Goal: Check status: Check status

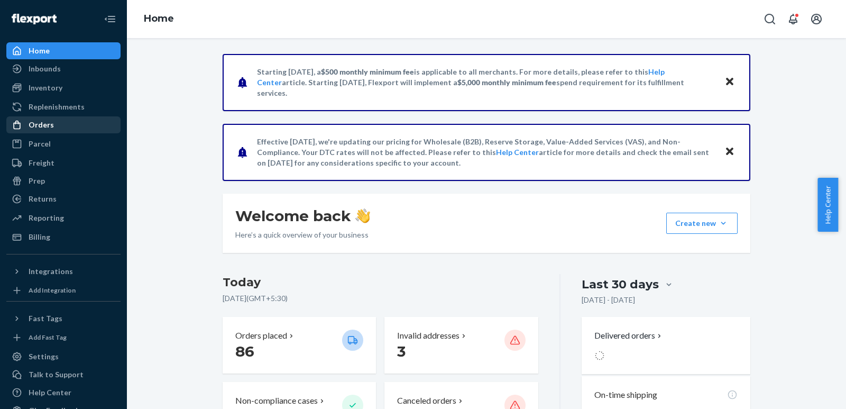
click at [42, 122] on div "Orders" at bounding box center [41, 125] width 25 height 11
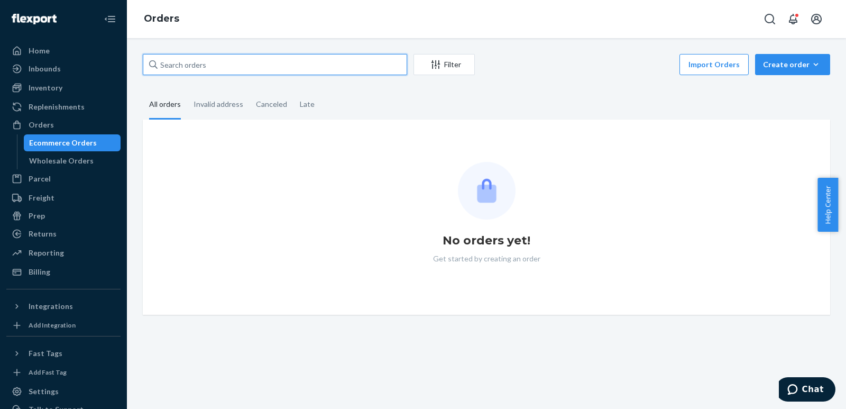
click at [213, 65] on input "text" at bounding box center [275, 64] width 264 height 21
paste input "[PERSON_NAME]"
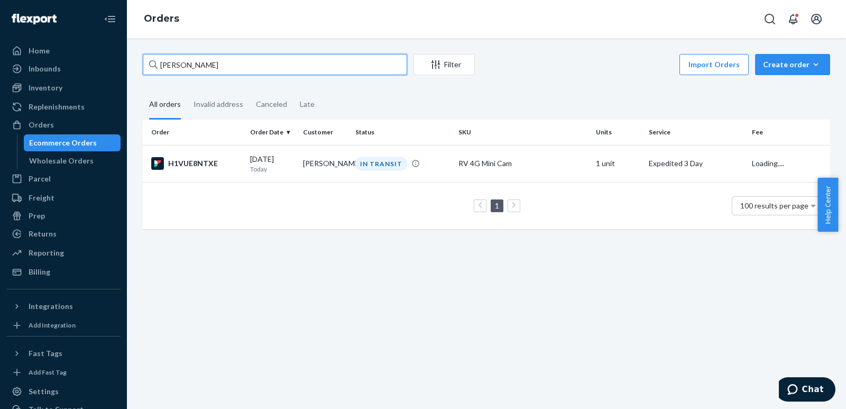
type input "[PERSON_NAME]"
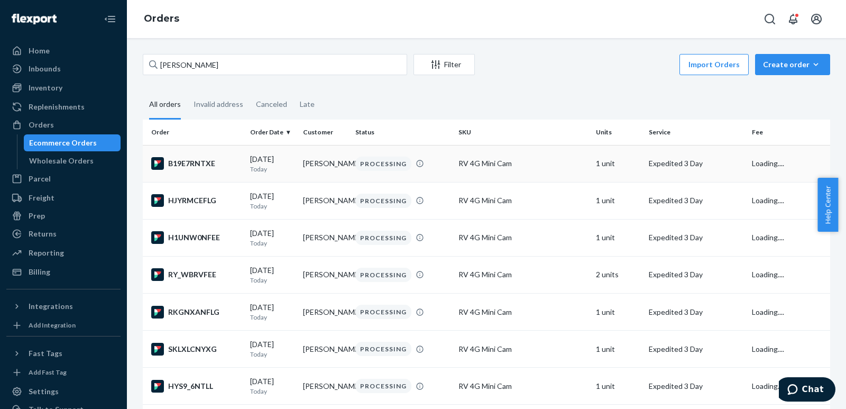
click at [198, 165] on div "B19E7RNTXE" at bounding box center [196, 163] width 90 height 13
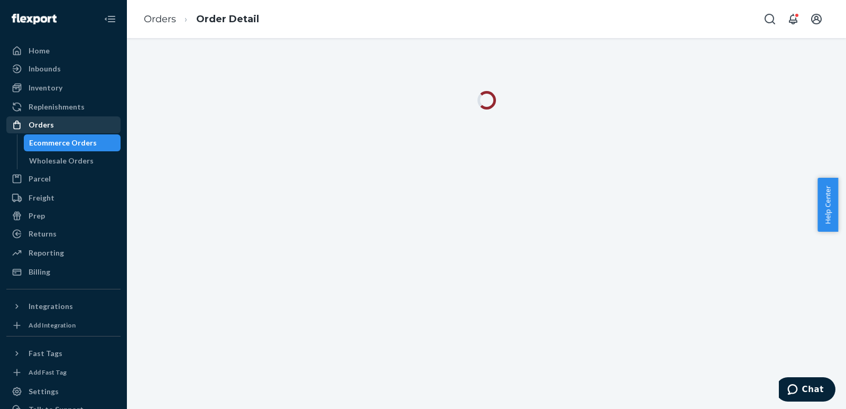
click at [46, 123] on div "Orders" at bounding box center [41, 125] width 25 height 11
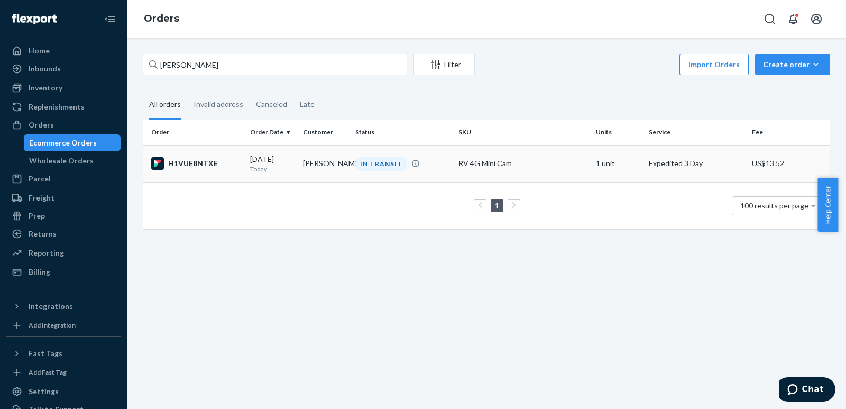
click at [193, 162] on div "H1VUE8NTXE" at bounding box center [196, 163] width 90 height 13
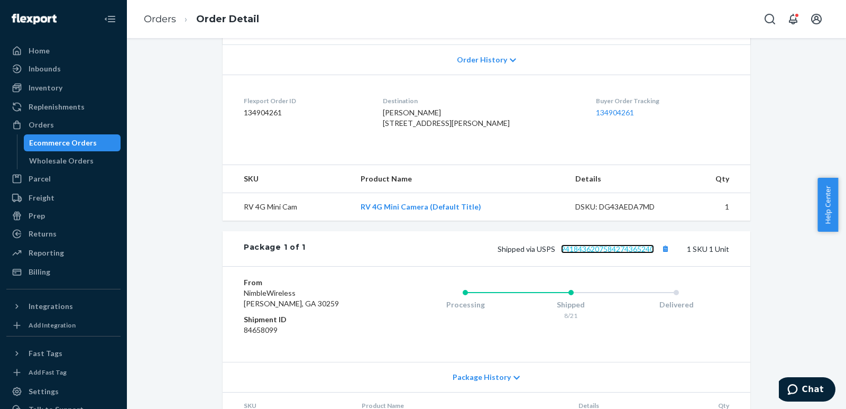
scroll to position [240, 0]
